Goal: Find specific page/section: Find specific page/section

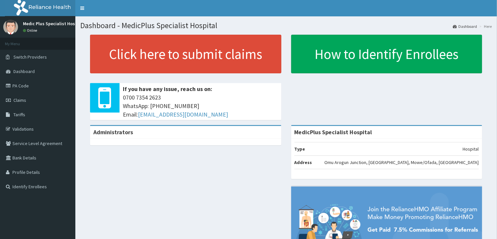
drag, startPoint x: 20, startPoint y: 82, endPoint x: 444, endPoint y: 22, distance: 428.1
click at [20, 83] on link "PA Code" at bounding box center [37, 86] width 75 height 14
click at [28, 86] on link "PA Code" at bounding box center [37, 86] width 75 height 14
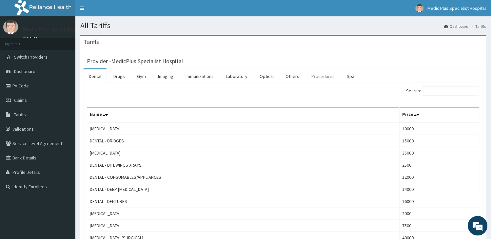
click at [322, 77] on link "Procedures" at bounding box center [323, 76] width 34 height 14
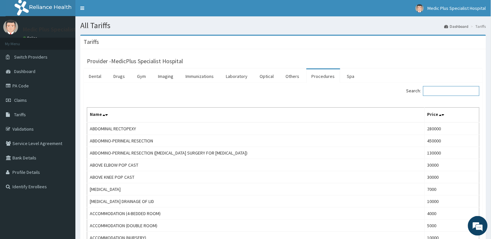
click at [448, 89] on input "Search:" at bounding box center [451, 91] width 56 height 10
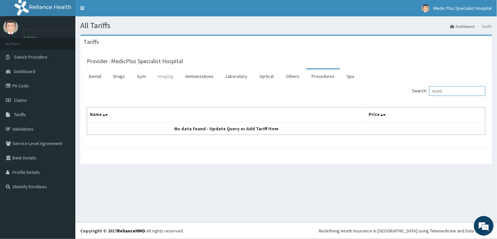
type input "ECHO"
click at [166, 74] on link "Imaging" at bounding box center [166, 76] width 26 height 14
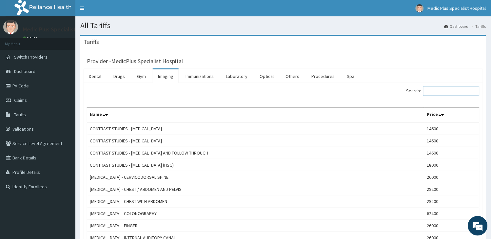
click at [451, 90] on input "Search:" at bounding box center [451, 91] width 56 height 10
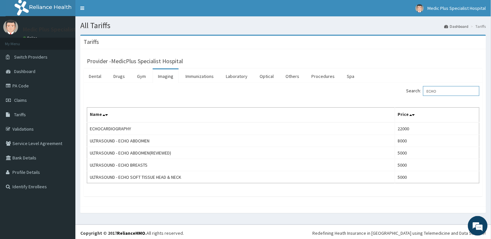
type input "ECHO"
click at [23, 87] on link "PA Code" at bounding box center [37, 86] width 75 height 14
